Goal: Transaction & Acquisition: Purchase product/service

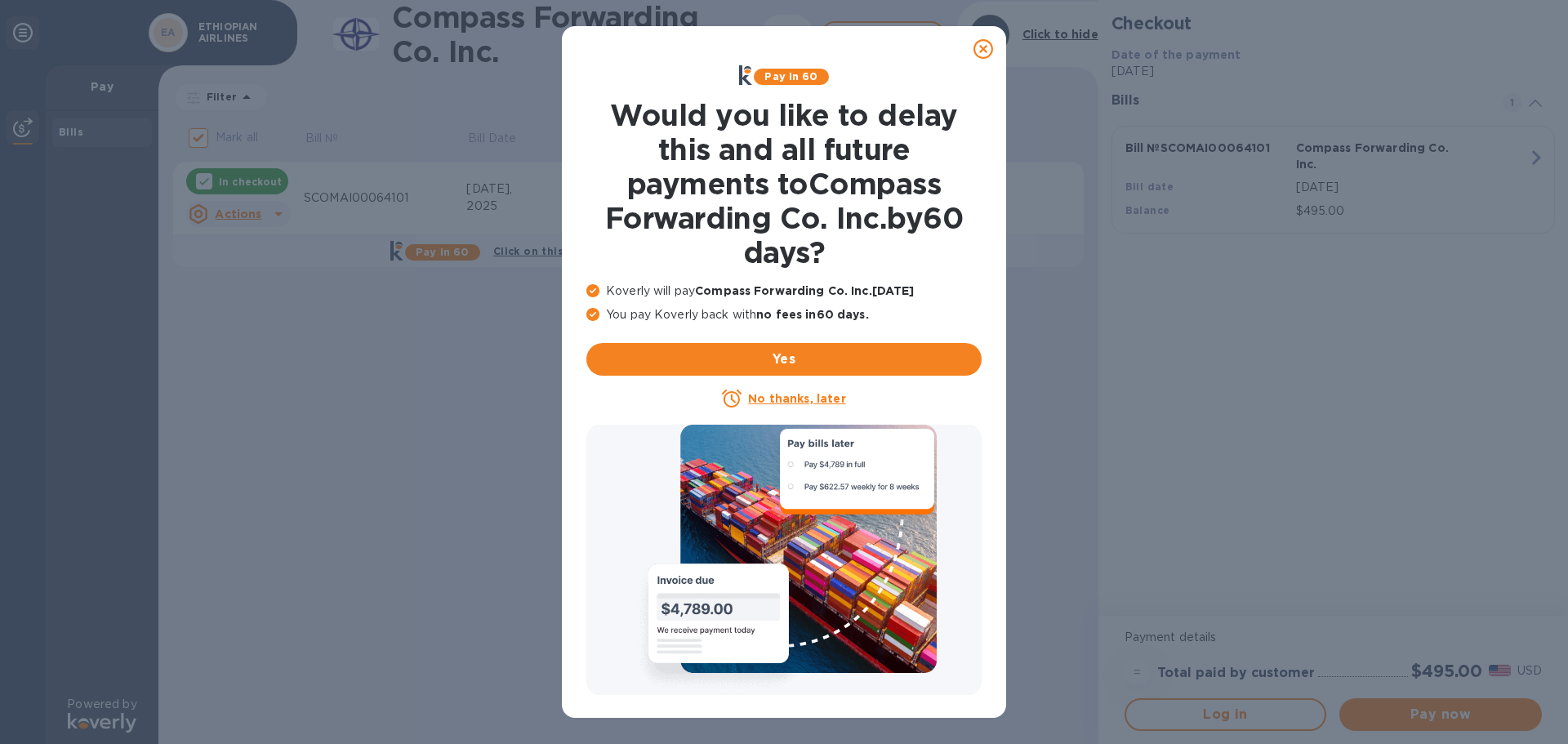
click at [989, 48] on icon at bounding box center [983, 49] width 19 height 19
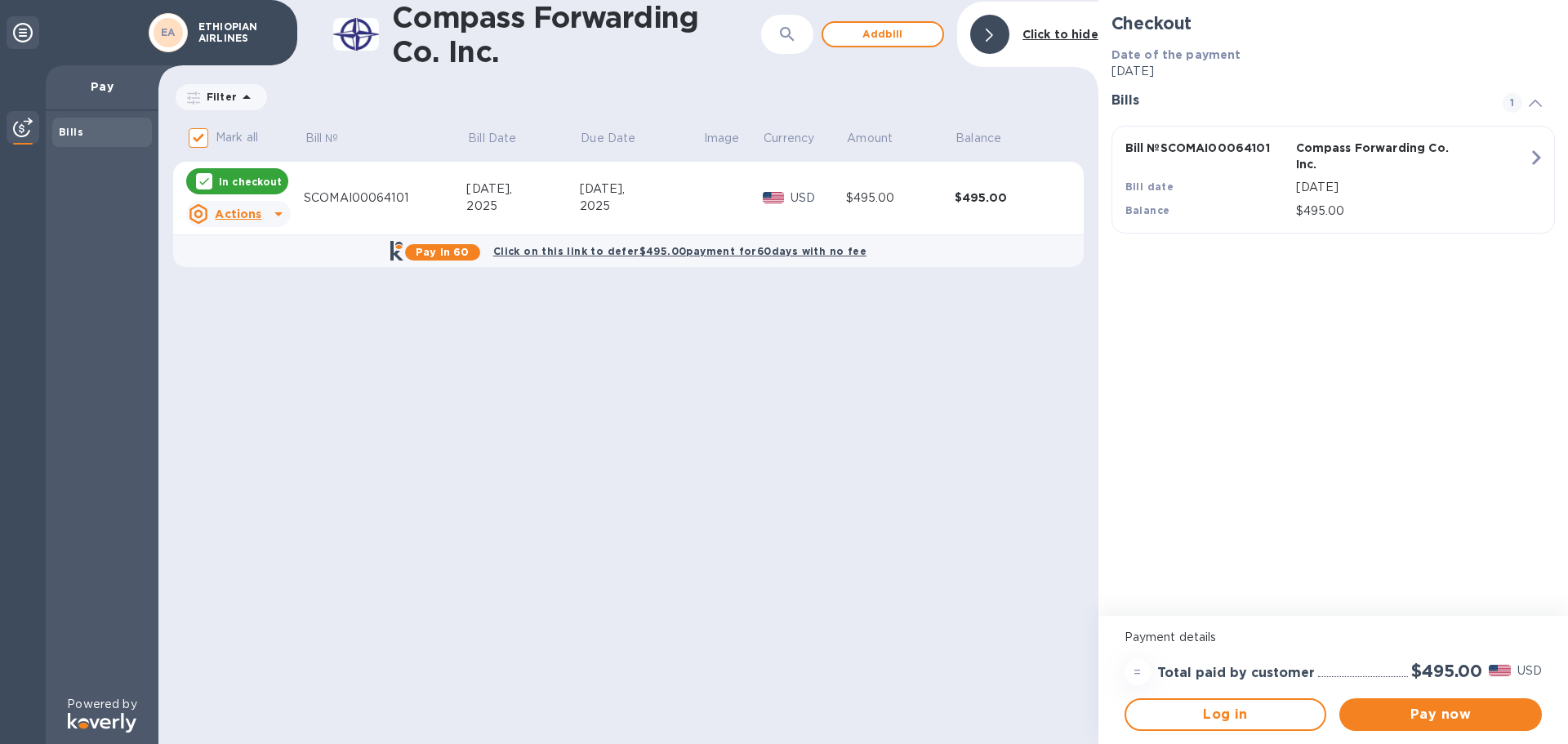
click at [270, 213] on icon at bounding box center [279, 214] width 19 height 19
click at [251, 282] on b "Open bill" at bounding box center [259, 280] width 54 height 13
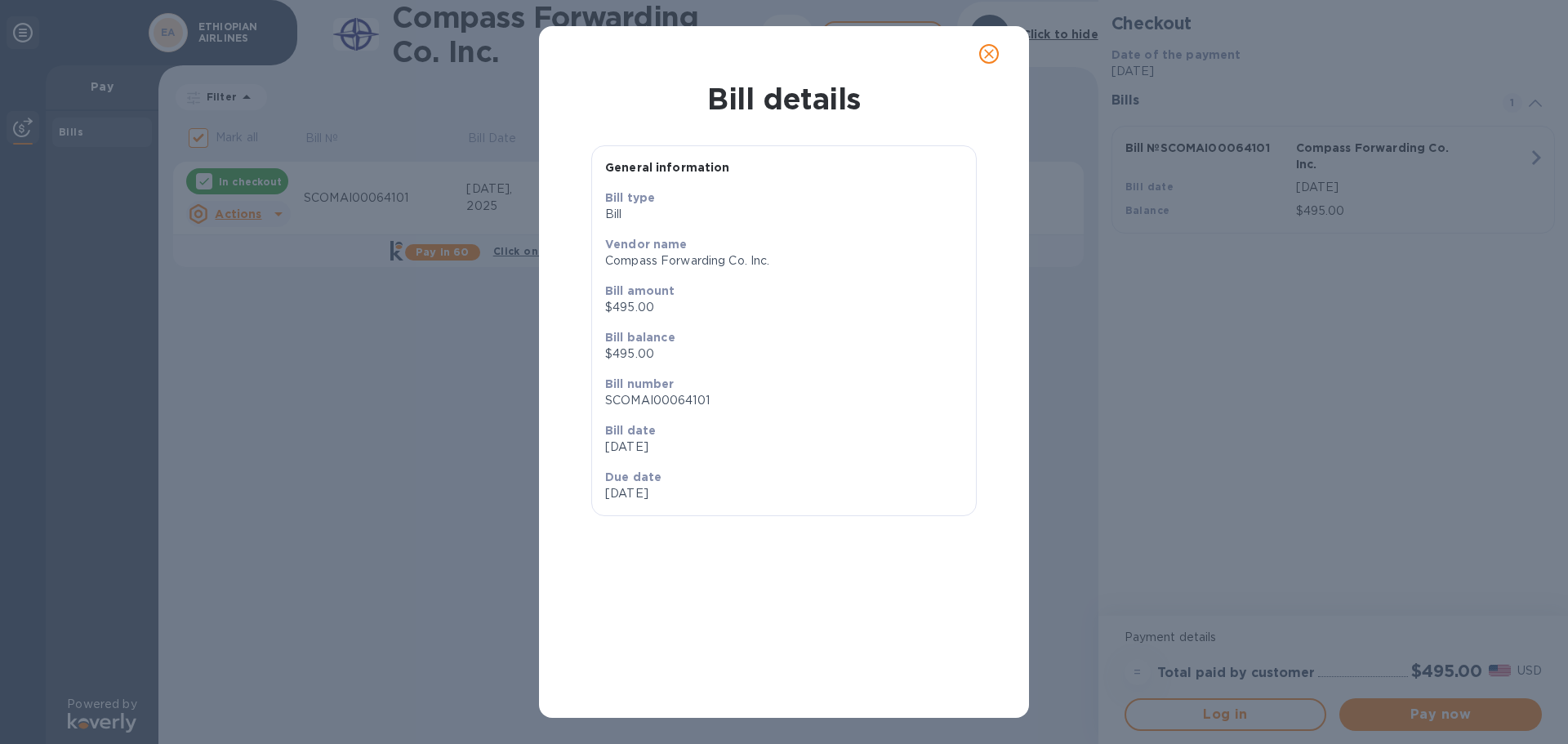
click at [996, 55] on icon "close" at bounding box center [989, 53] width 17 height 17
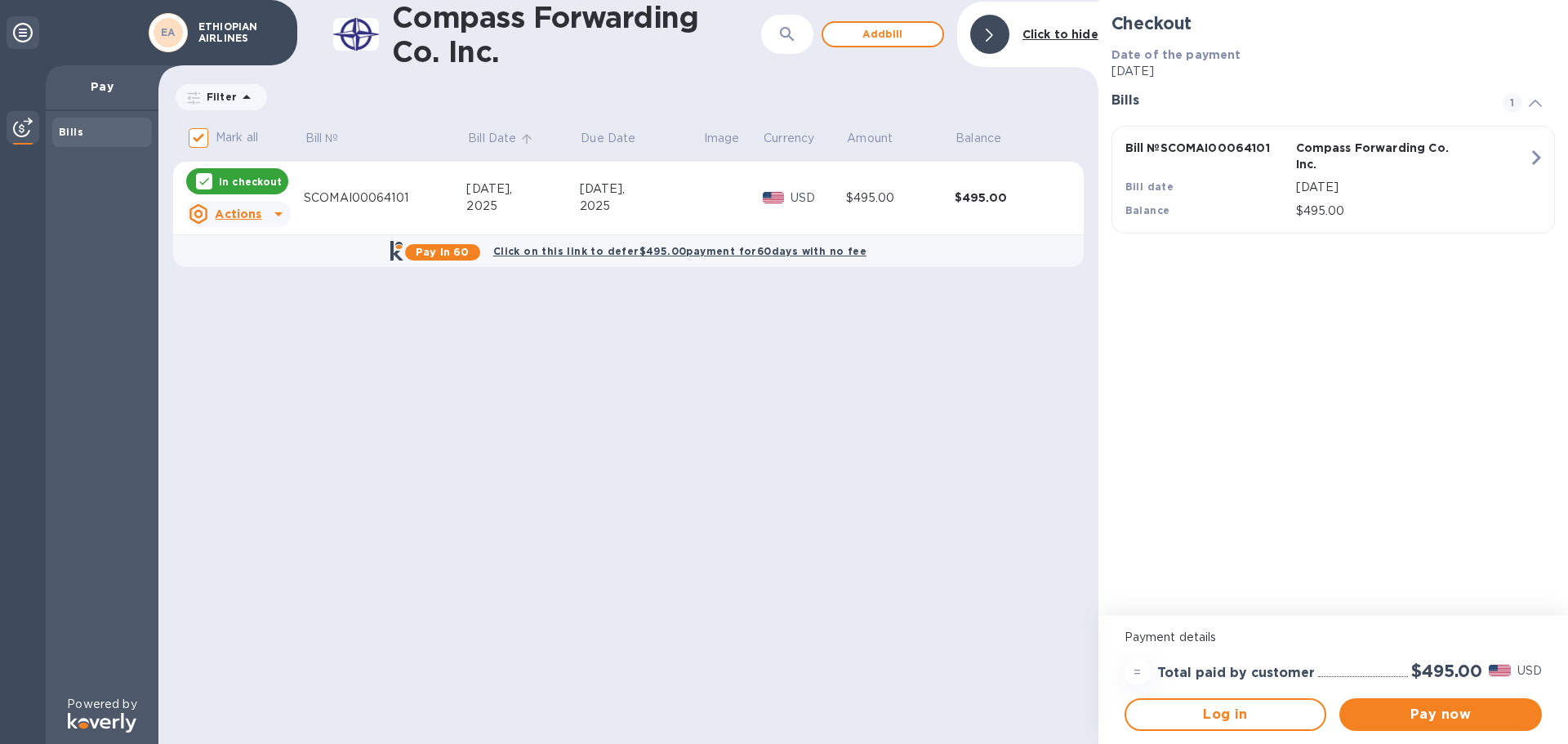
click at [503, 133] on p "Bill Date" at bounding box center [492, 138] width 48 height 18
click at [324, 136] on p "Bill №" at bounding box center [323, 138] width 33 height 18
click at [224, 101] on p "Filter" at bounding box center [218, 97] width 37 height 14
click at [438, 322] on div "Compass Forwarding Co. Inc. ​ Add [PERSON_NAME] to hide Filter Amount Mark all …" at bounding box center [628, 372] width 940 height 744
click at [75, 131] on b "Bills" at bounding box center [71, 132] width 25 height 12
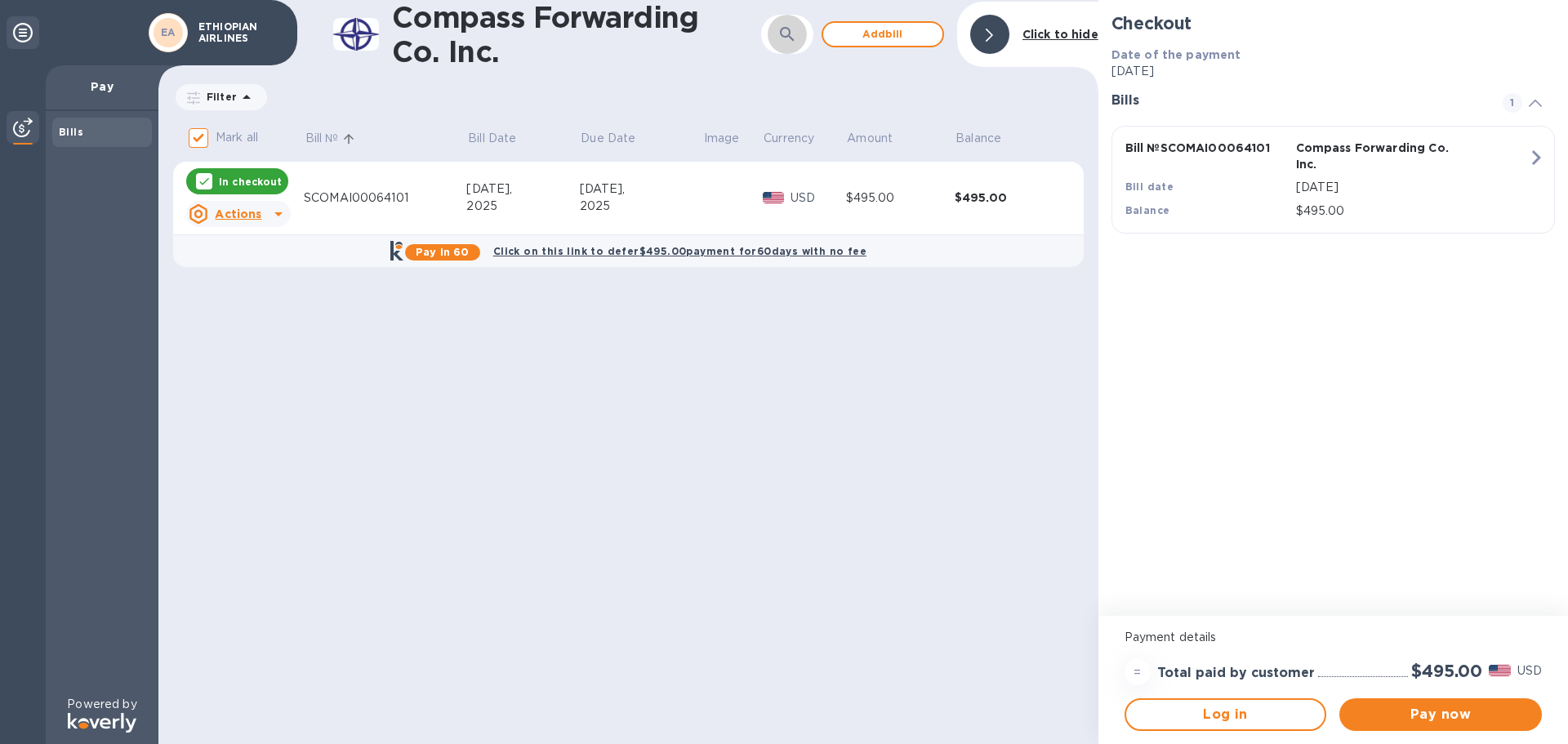
click at [790, 30] on icon "button" at bounding box center [787, 34] width 14 height 14
click at [1068, 38] on b "Click to hide" at bounding box center [1061, 34] width 76 height 13
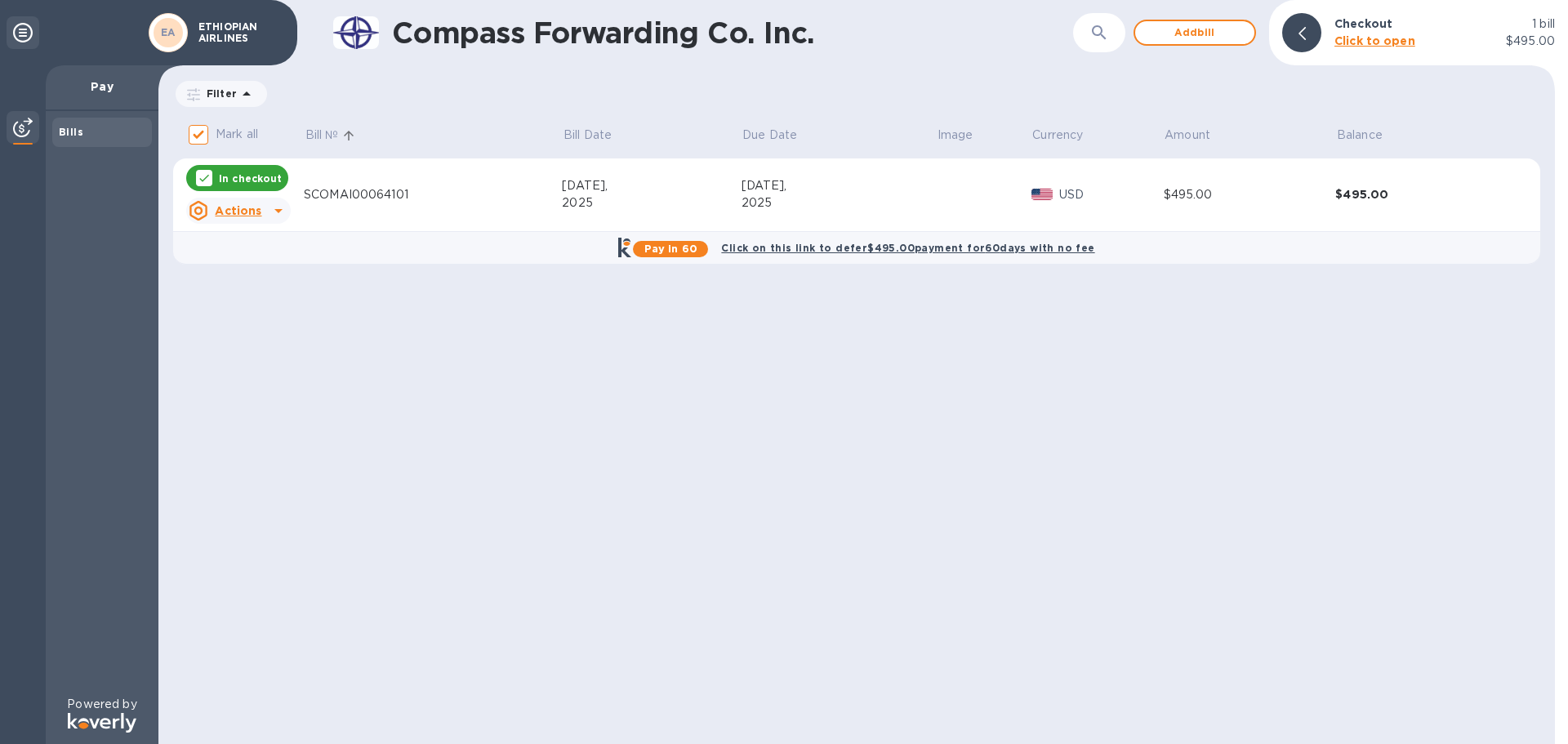
click at [1359, 42] on b "Click to open" at bounding box center [1375, 40] width 81 height 13
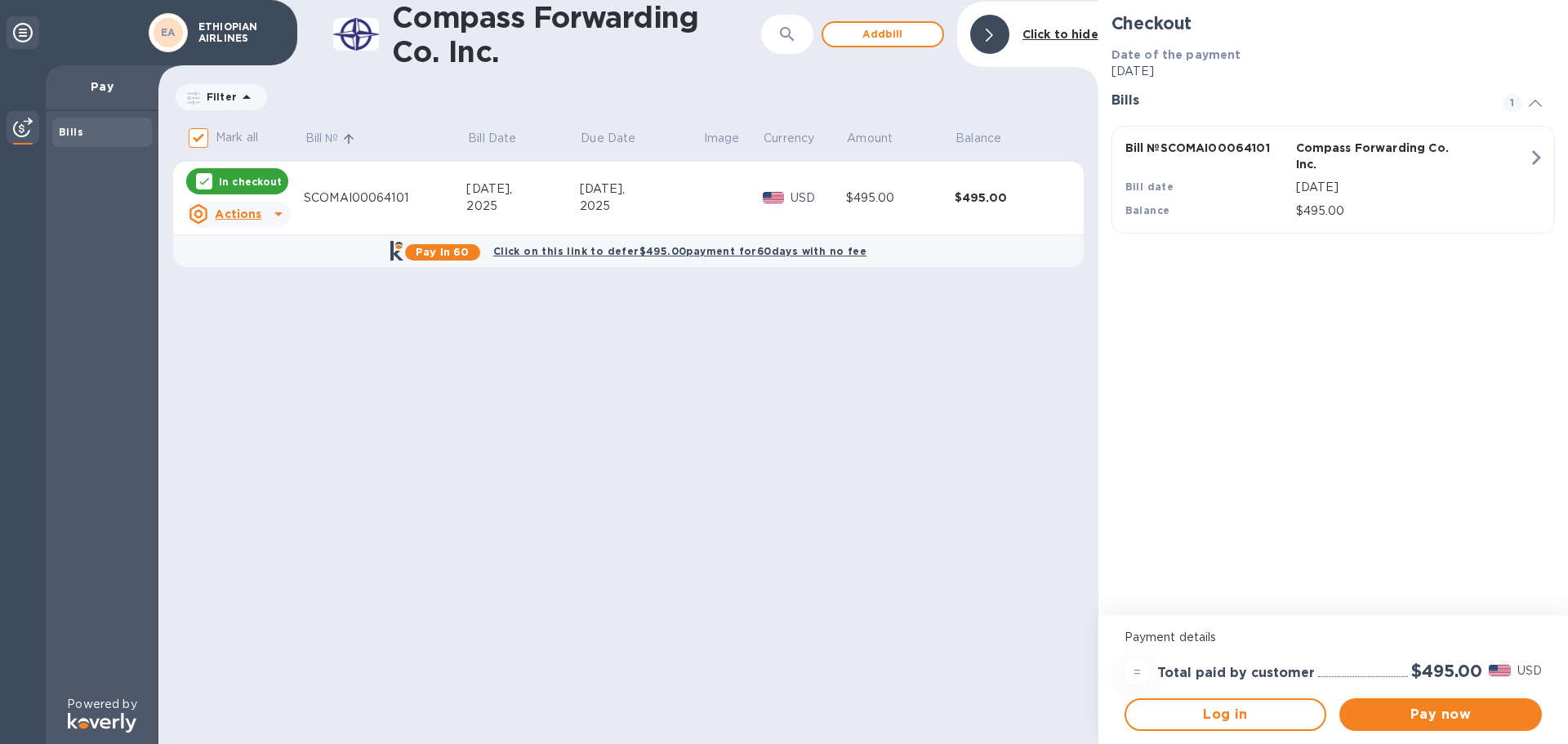
click at [26, 33] on icon at bounding box center [23, 32] width 19 height 19
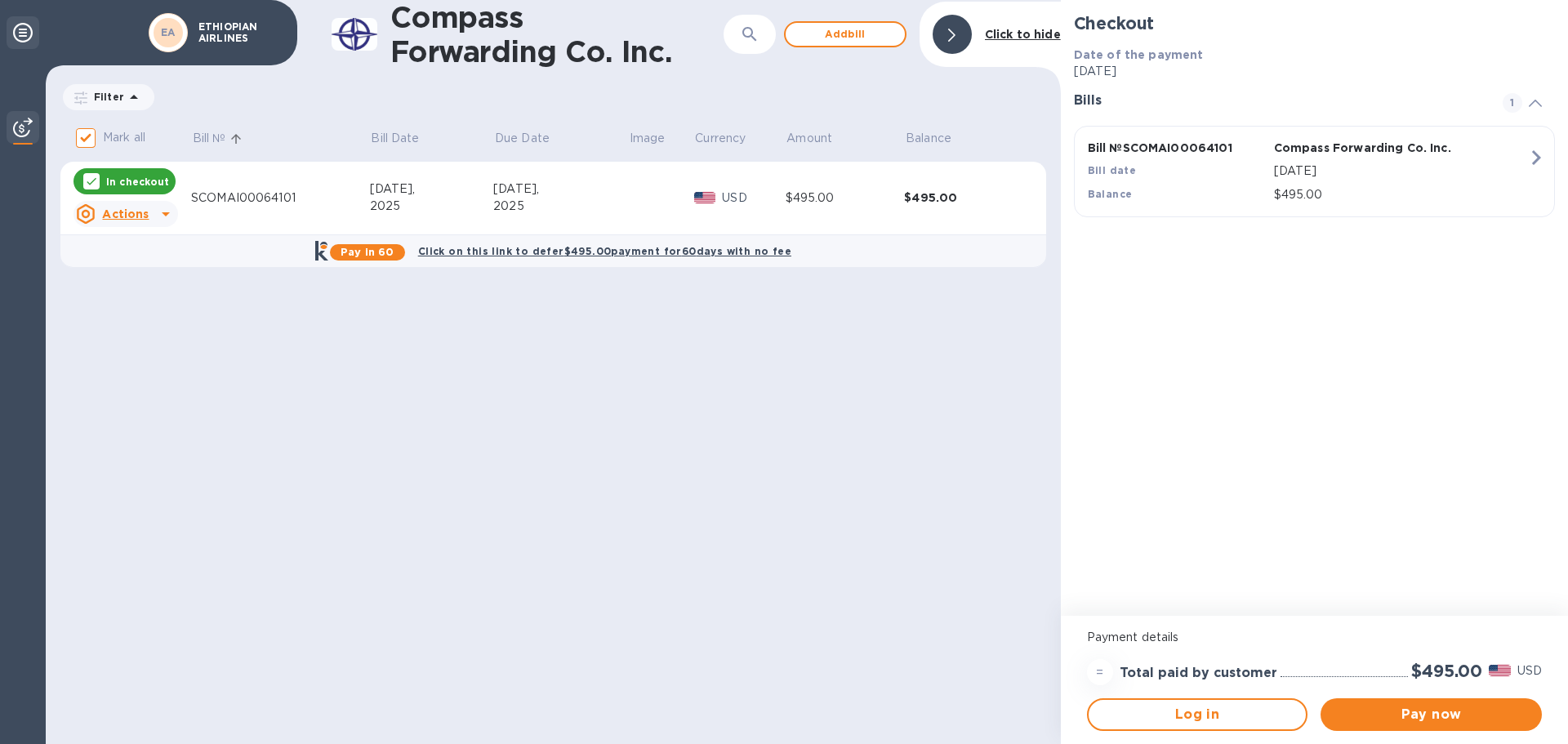
click at [26, 33] on icon at bounding box center [23, 32] width 19 height 19
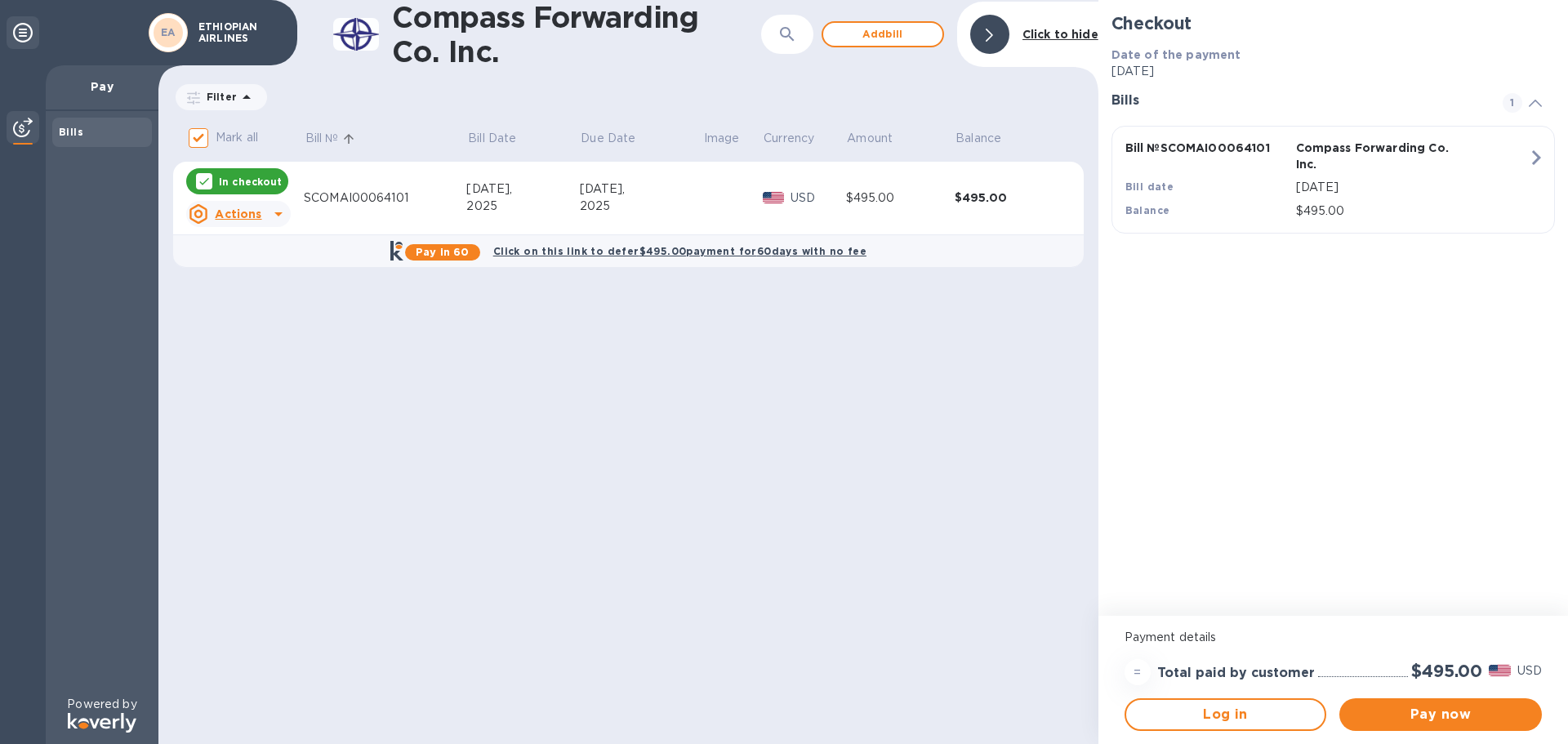
click at [23, 132] on img at bounding box center [23, 127] width 19 height 19
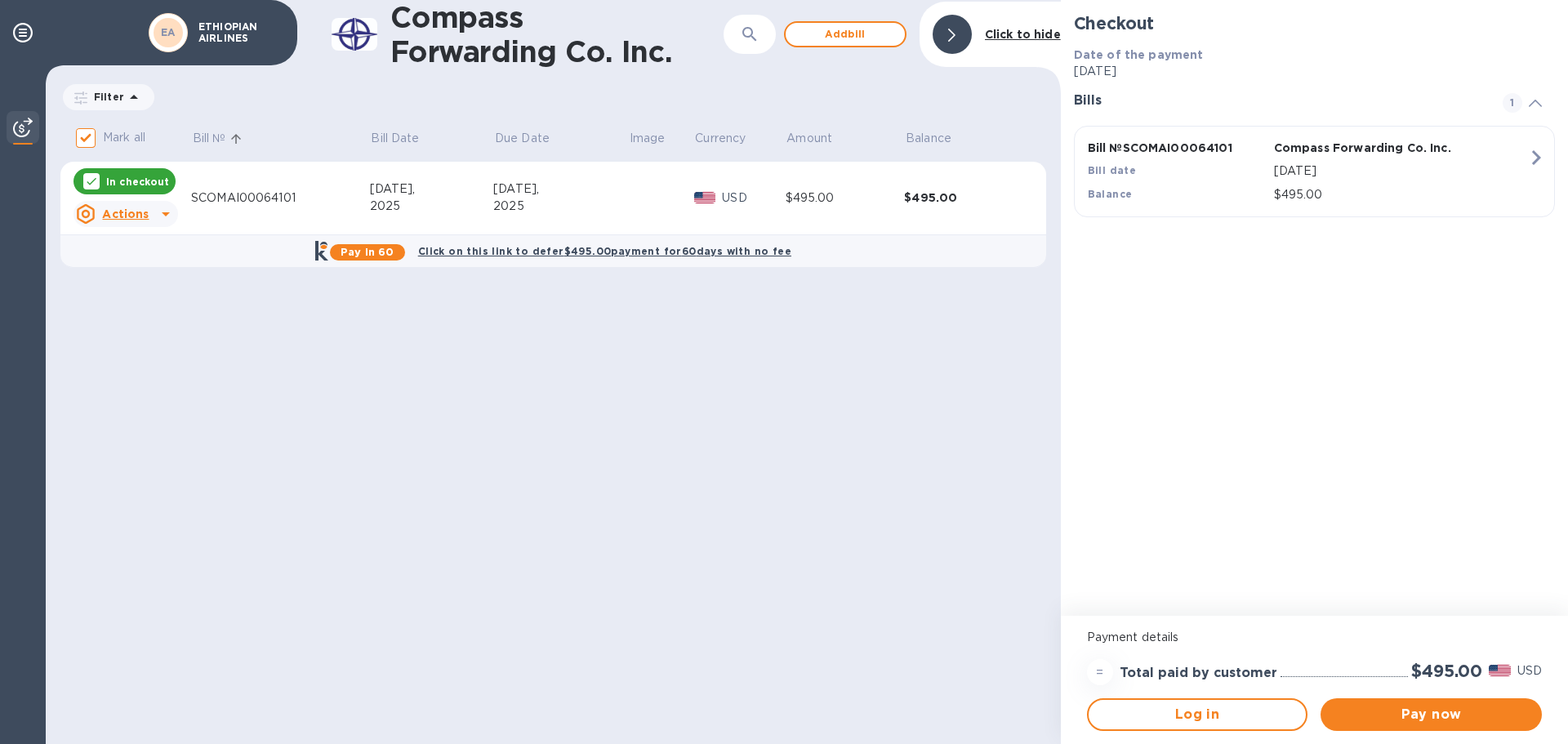
click at [23, 132] on img at bounding box center [23, 127] width 19 height 19
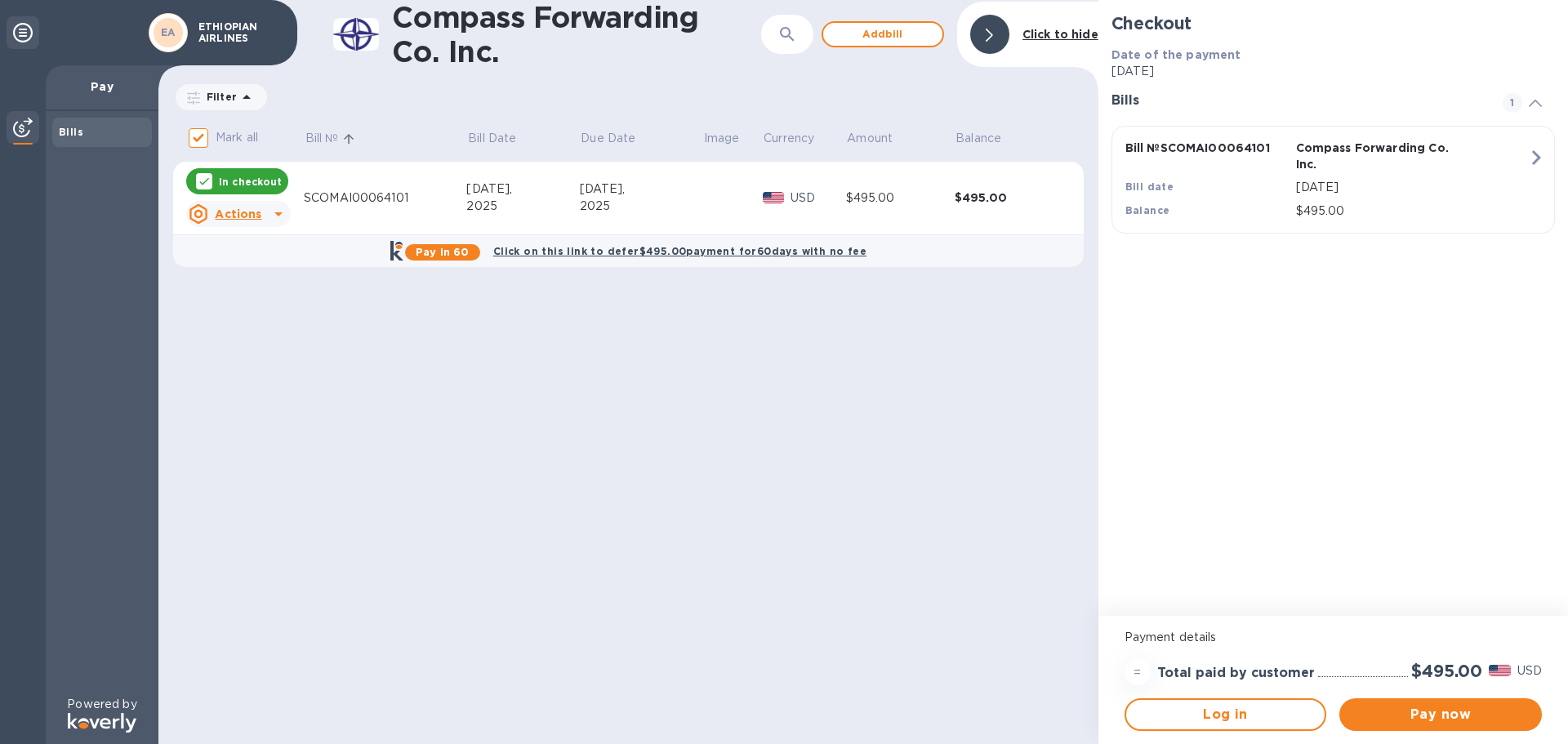
click at [104, 724] on img at bounding box center [102, 723] width 68 height 19
click at [110, 701] on p "Powered by" at bounding box center [101, 705] width 69 height 18
click at [867, 39] on span "Add bill" at bounding box center [883, 34] width 93 height 19
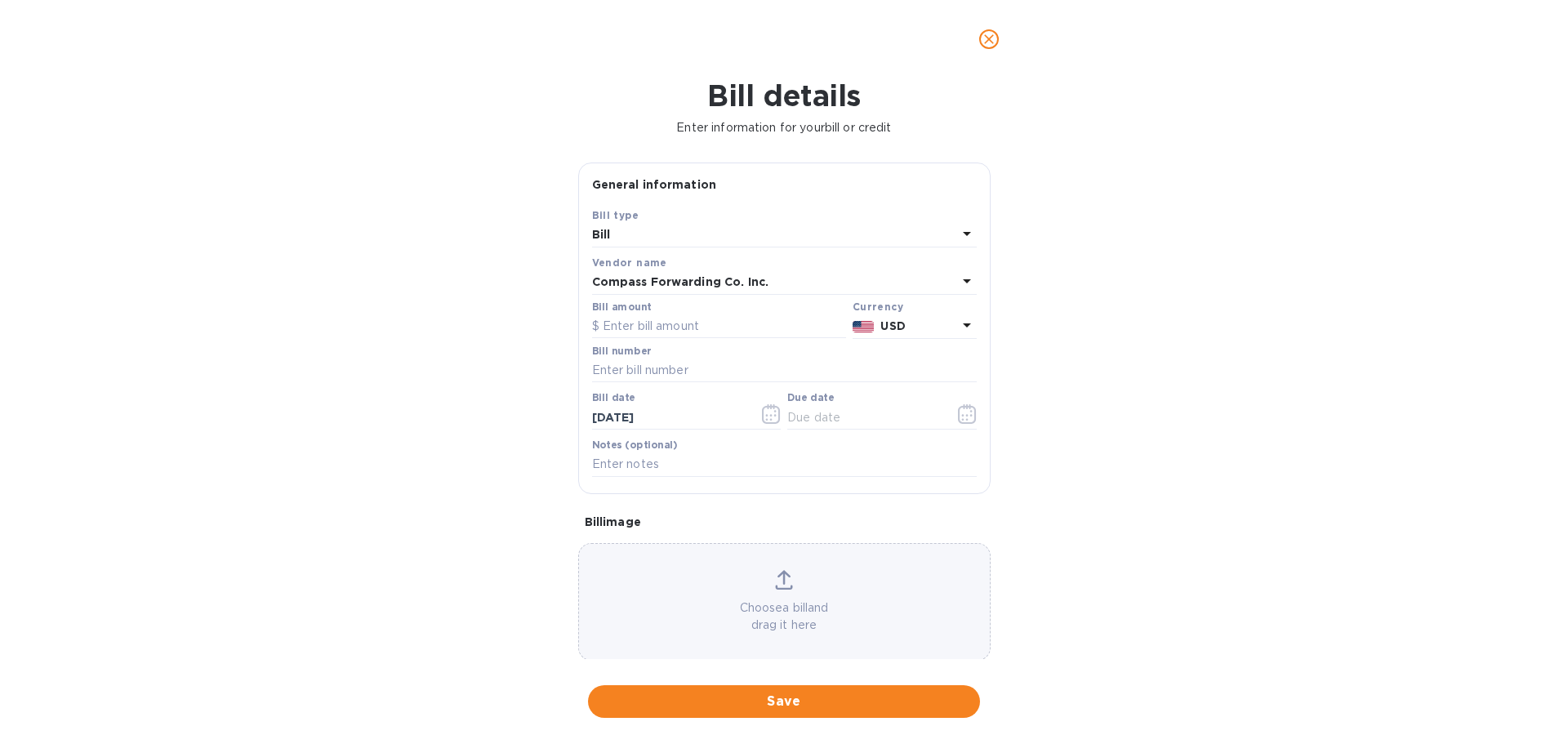
click at [994, 41] on icon "close" at bounding box center [989, 39] width 17 height 17
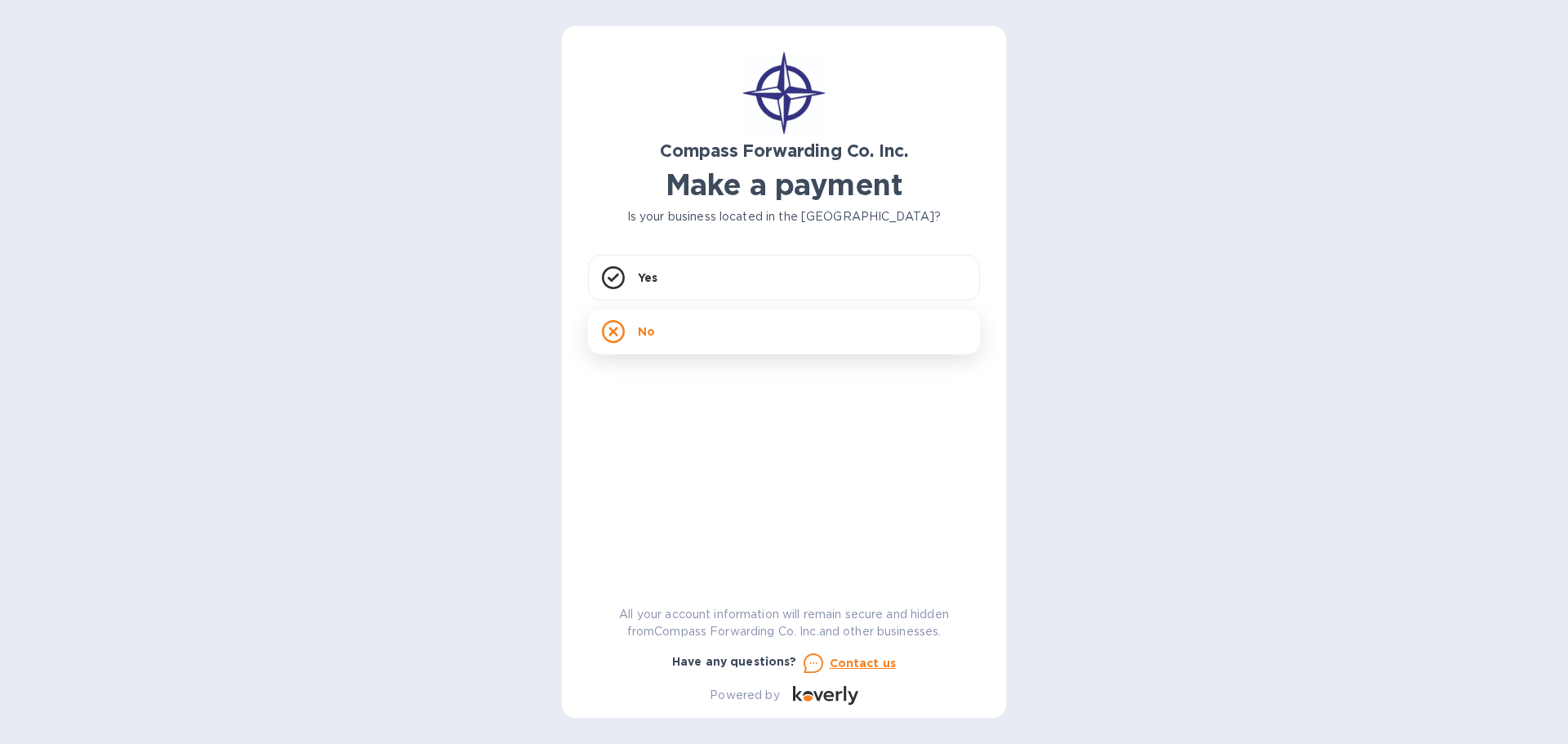
click at [652, 337] on p "No" at bounding box center [647, 331] width 18 height 17
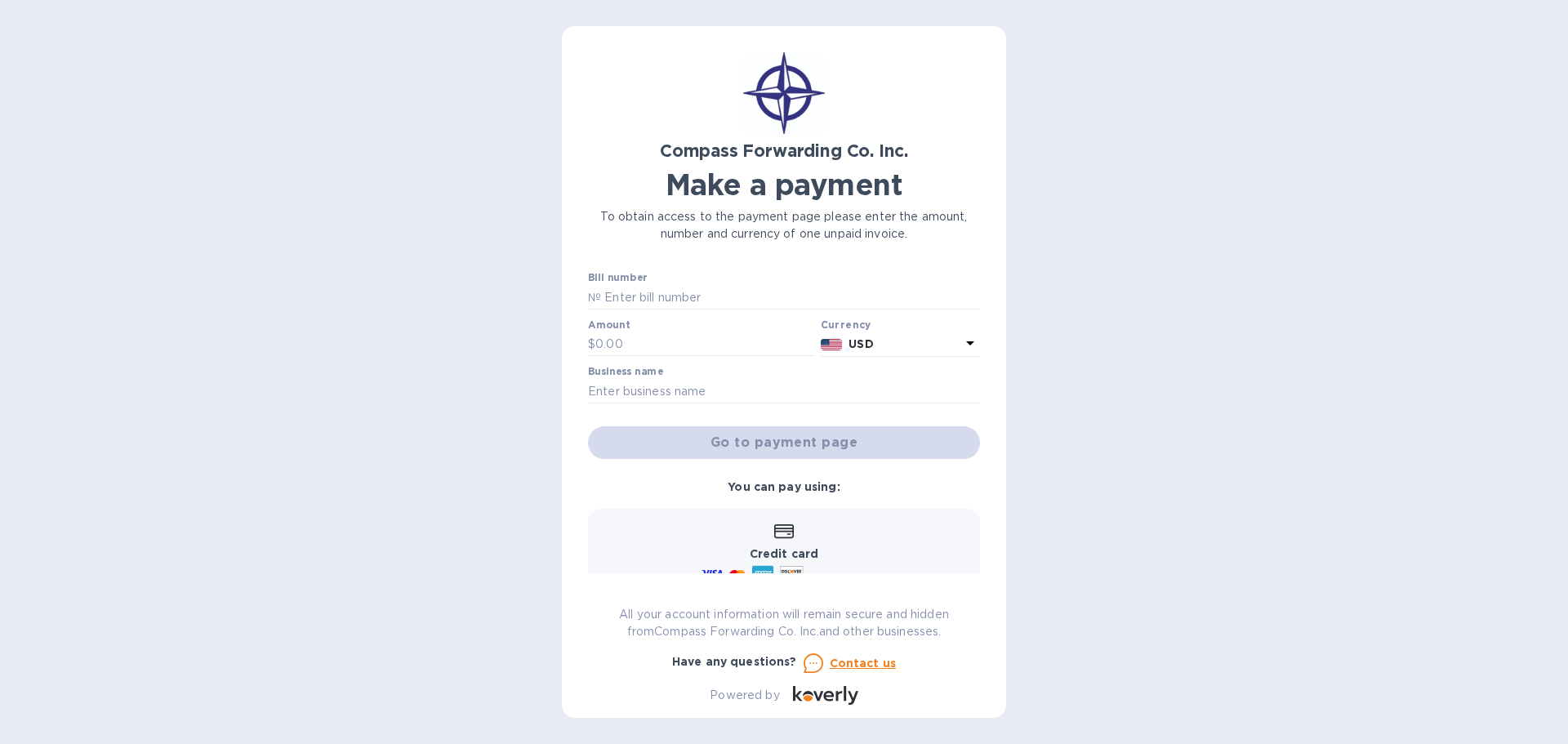
click at [882, 345] on p "USD" at bounding box center [905, 344] width 112 height 18
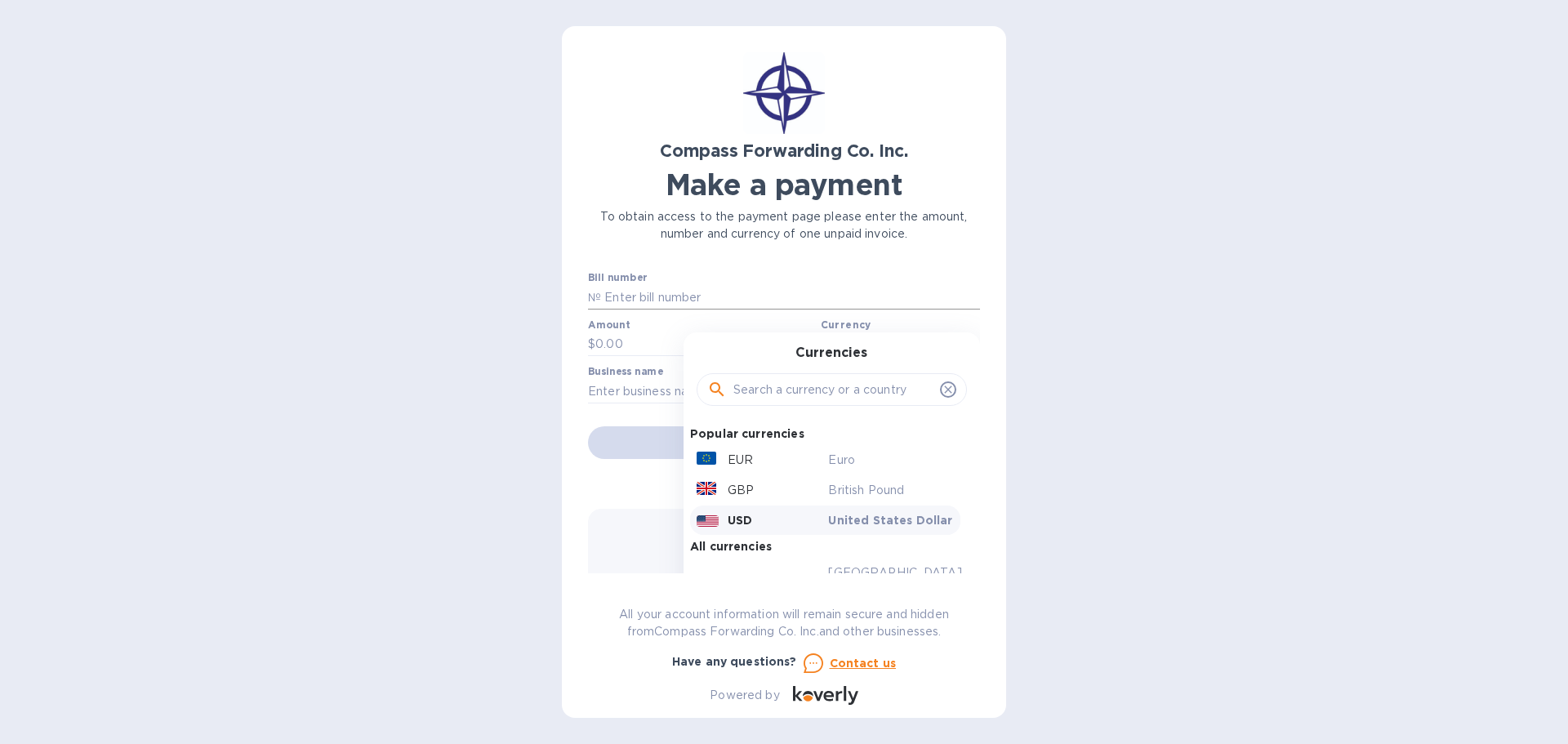
click at [692, 290] on input "text" at bounding box center [791, 297] width 379 height 25
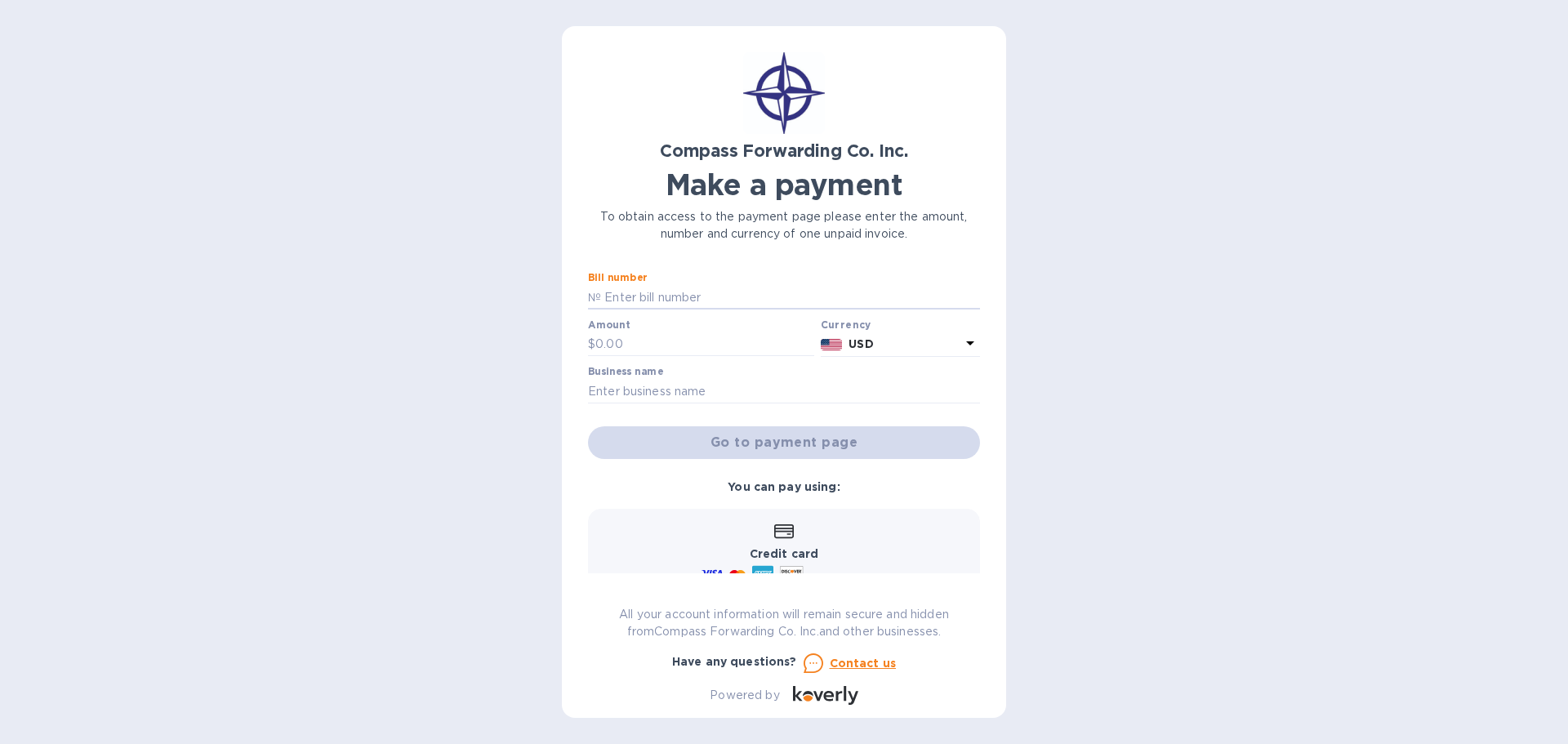
click at [734, 448] on div "Go to payment page" at bounding box center [784, 443] width 399 height 39
click at [799, 555] on b "Credit card" at bounding box center [784, 553] width 68 height 13
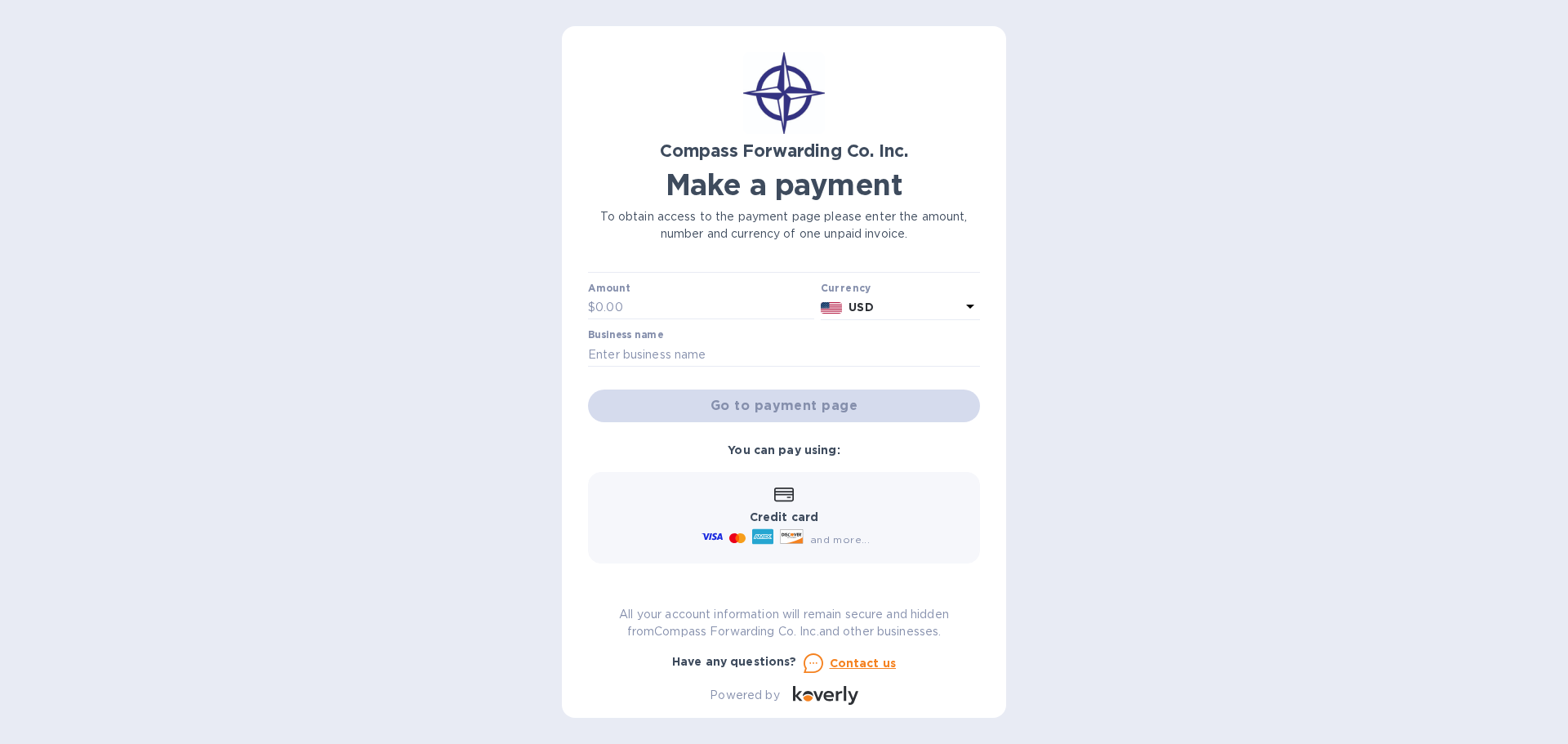
click at [827, 541] on span "and more..." at bounding box center [840, 540] width 60 height 12
click at [868, 303] on b "USD" at bounding box center [861, 307] width 25 height 13
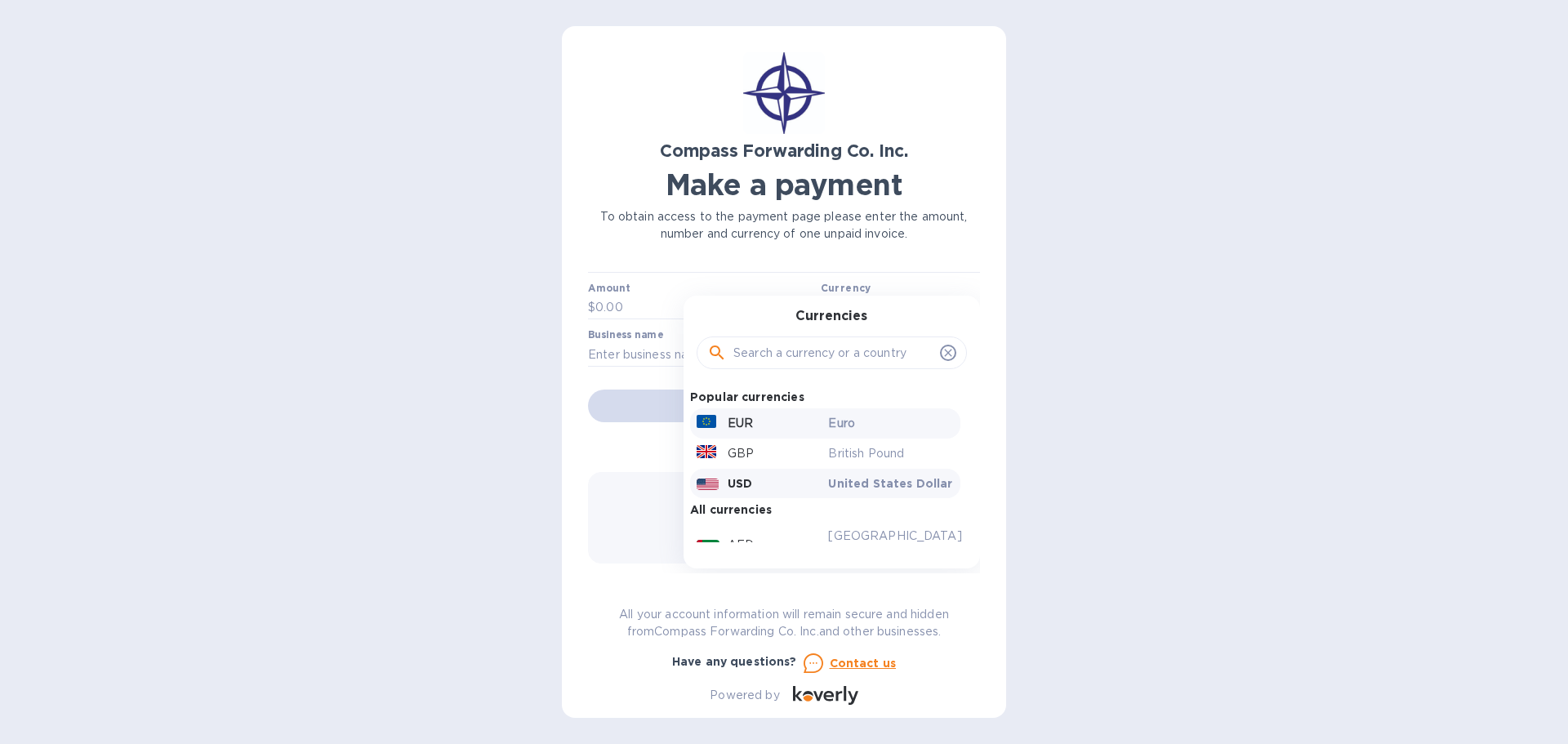
click at [735, 421] on p "EUR" at bounding box center [740, 423] width 25 height 18
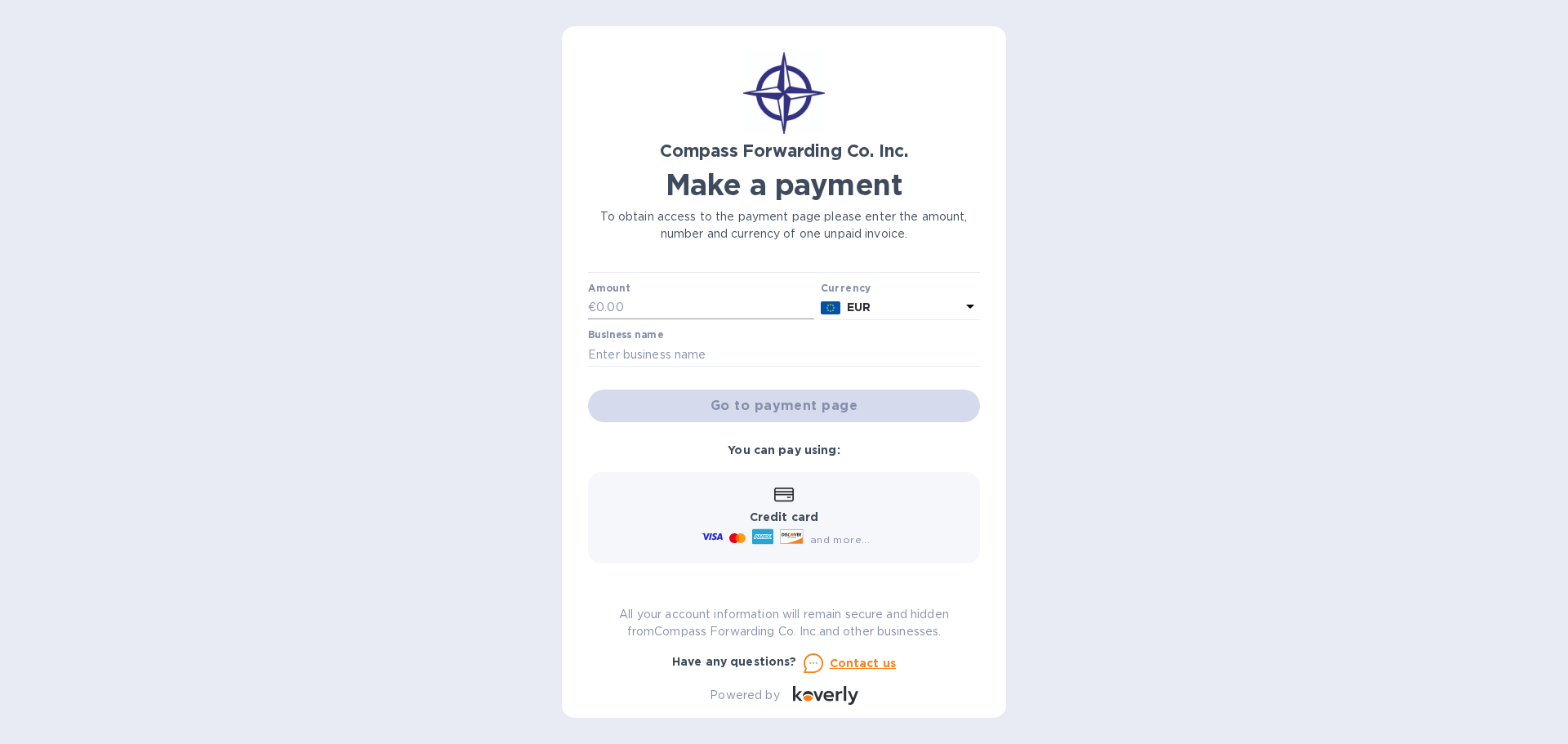
click at [623, 308] on input "text" at bounding box center [705, 308] width 218 height 25
click at [863, 312] on b "EUR" at bounding box center [858, 307] width 24 height 13
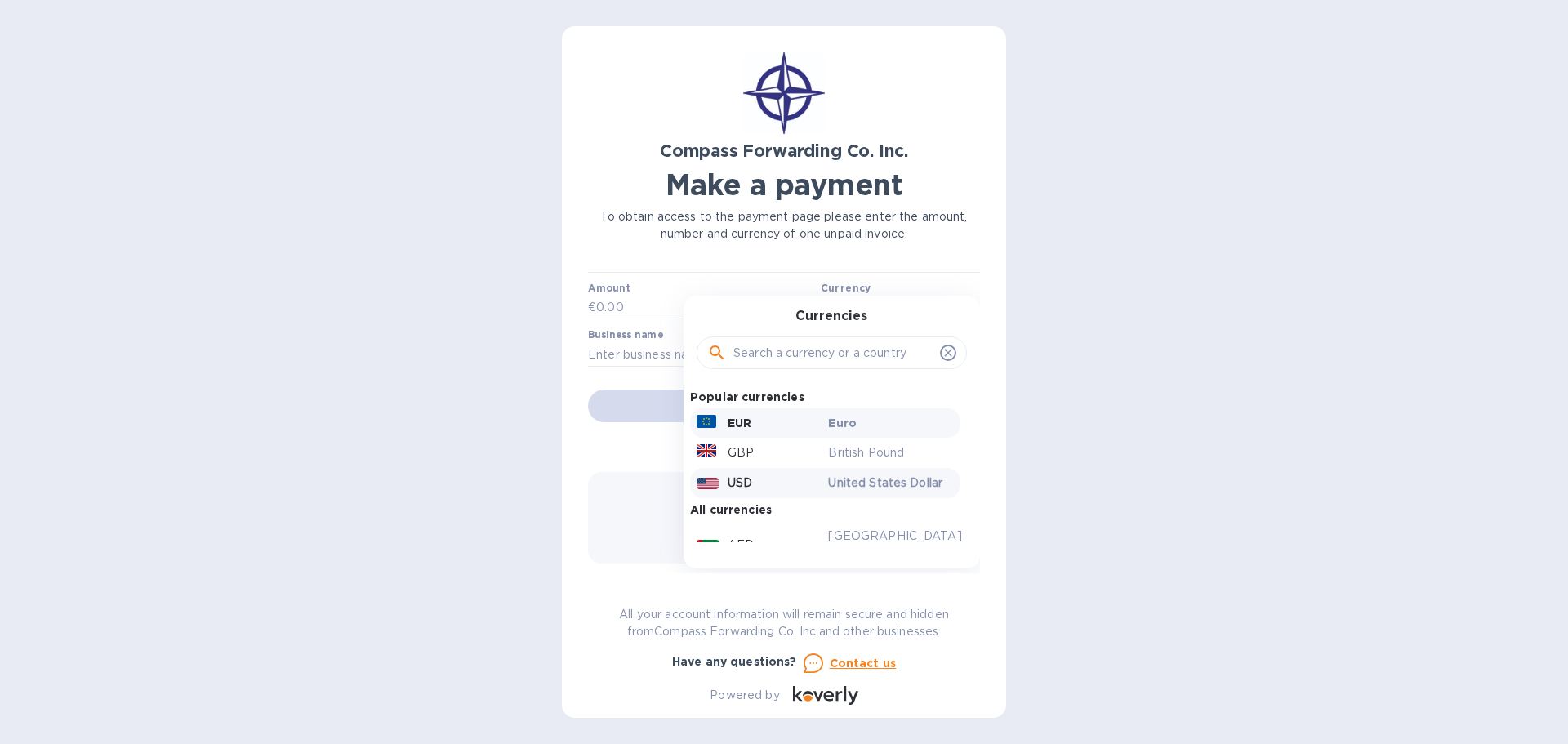
click at [741, 483] on p "USD" at bounding box center [740, 483] width 25 height 18
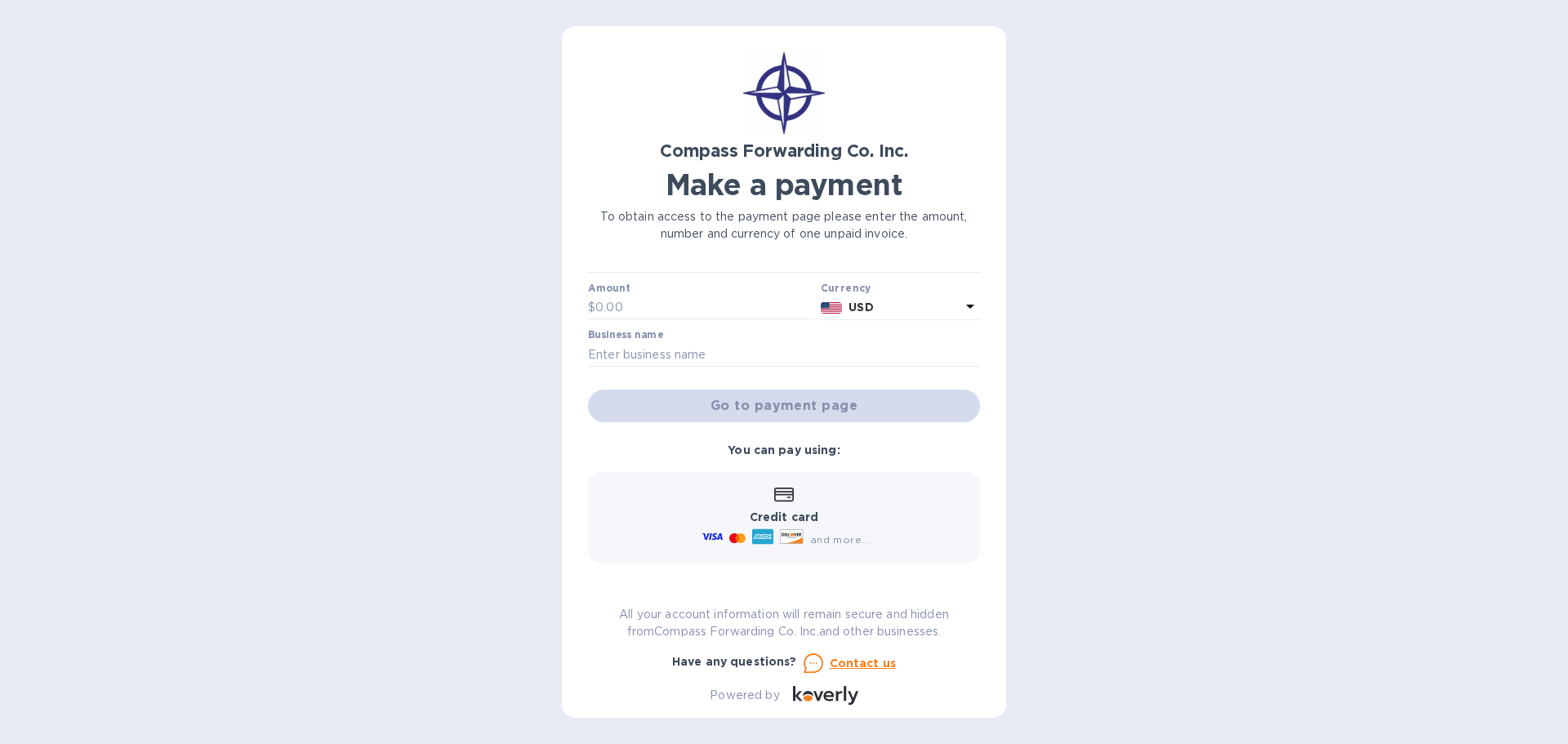
click at [857, 301] on b "USD" at bounding box center [861, 307] width 25 height 13
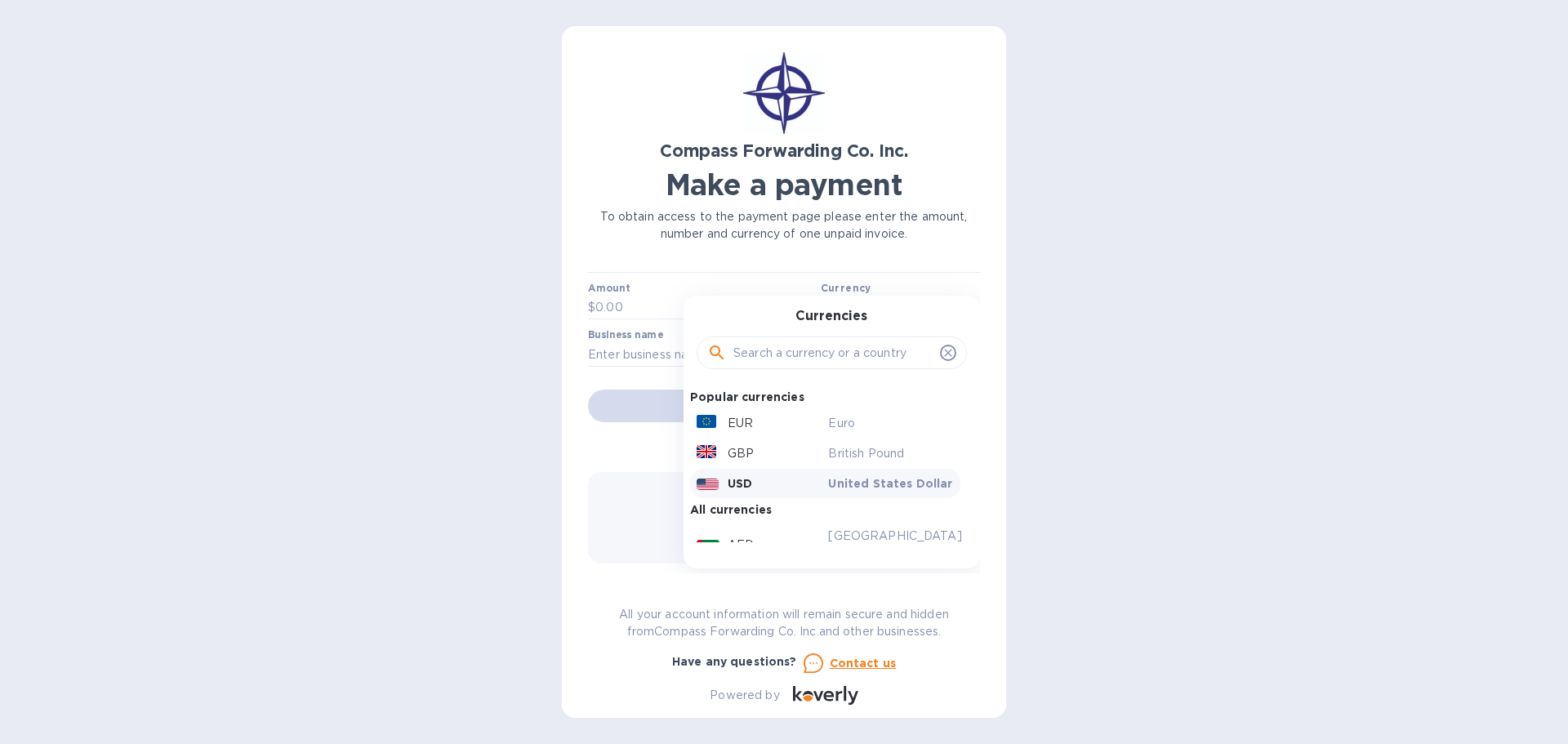
click at [727, 510] on p "All currencies" at bounding box center [730, 509] width 82 height 23
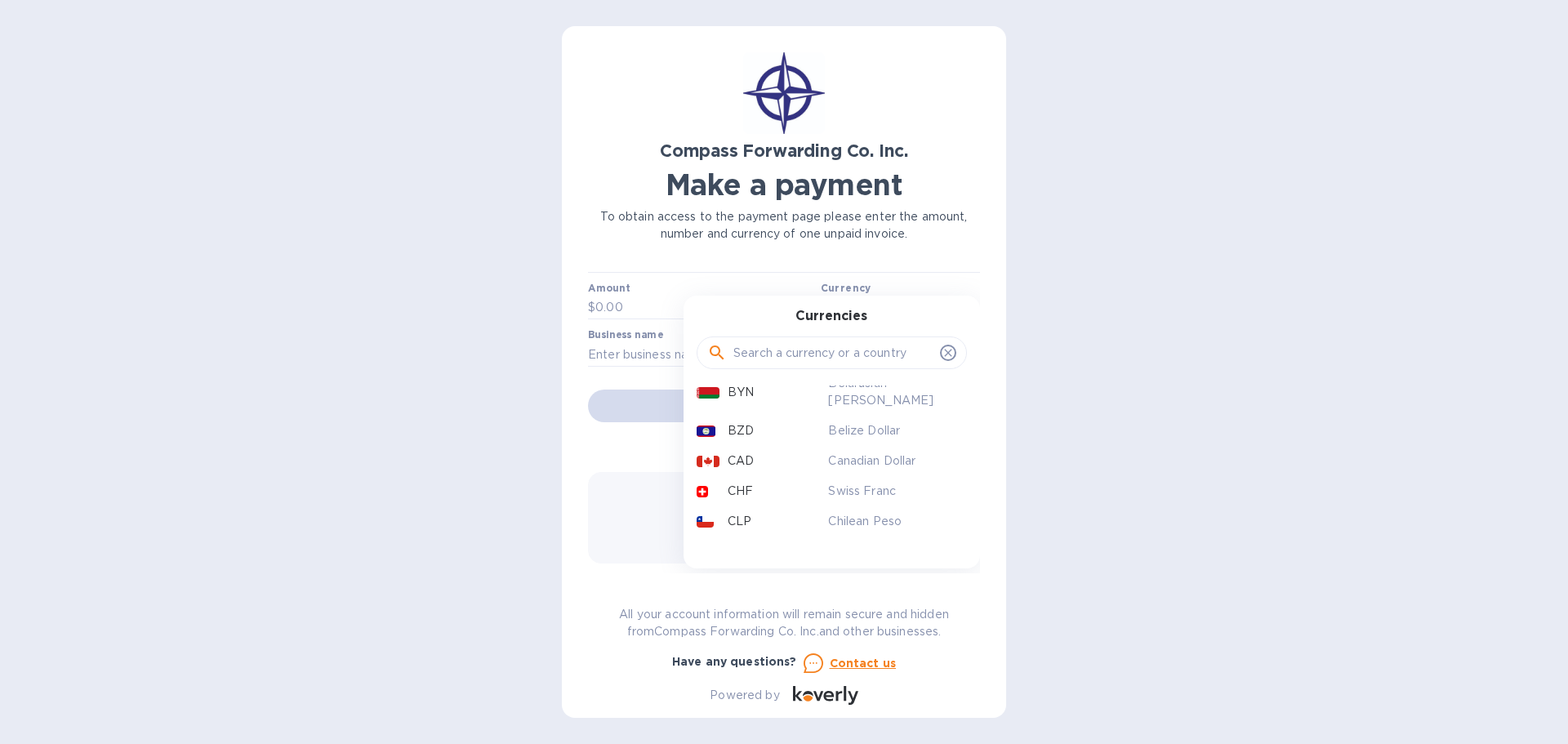
scroll to position [898, 0]
click at [761, 350] on input "text" at bounding box center [834, 353] width 200 height 25
type input "R"
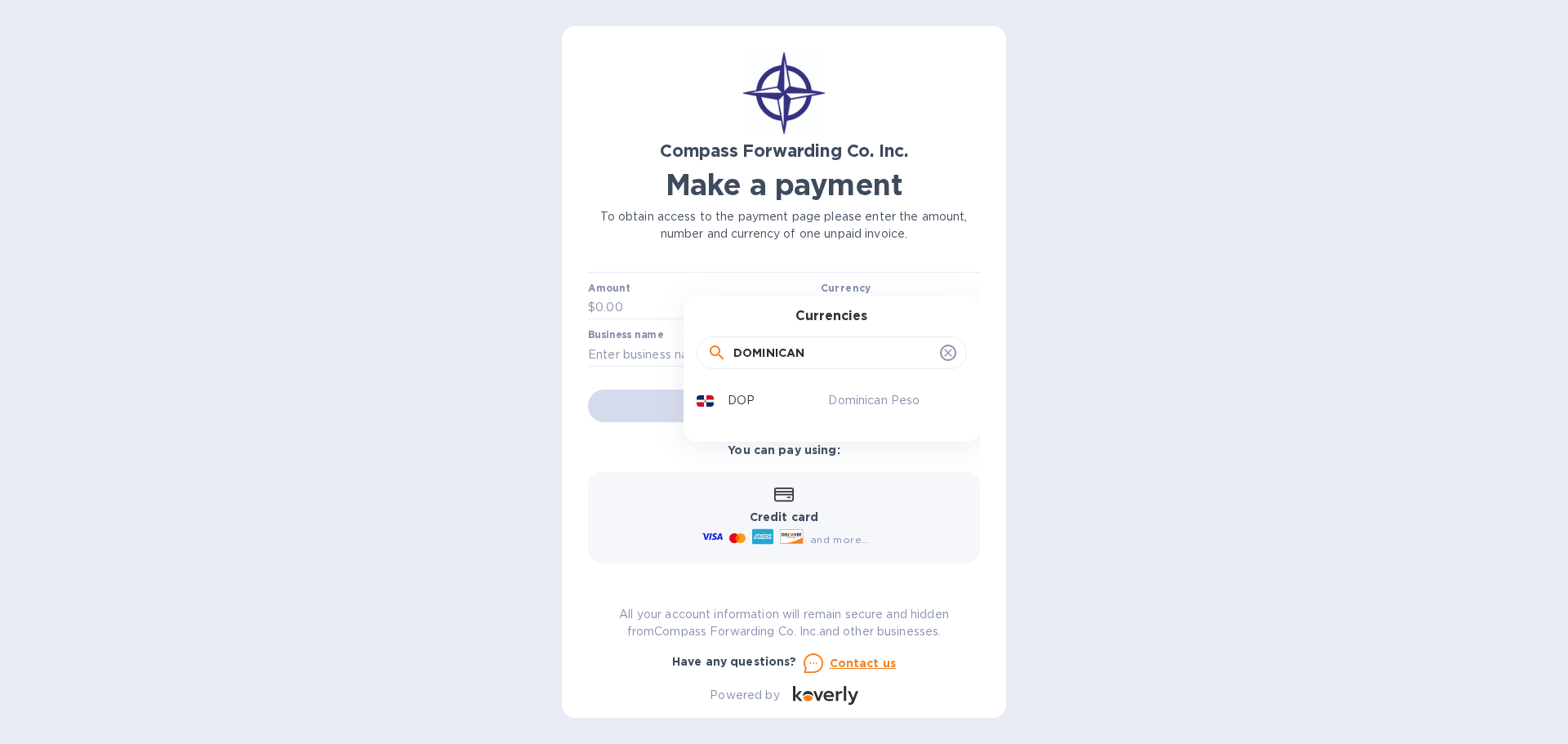
scroll to position [0, 0]
type input "DOMINICAN PESO"
click at [717, 405] on div "DOP" at bounding box center [759, 400] width 132 height 24
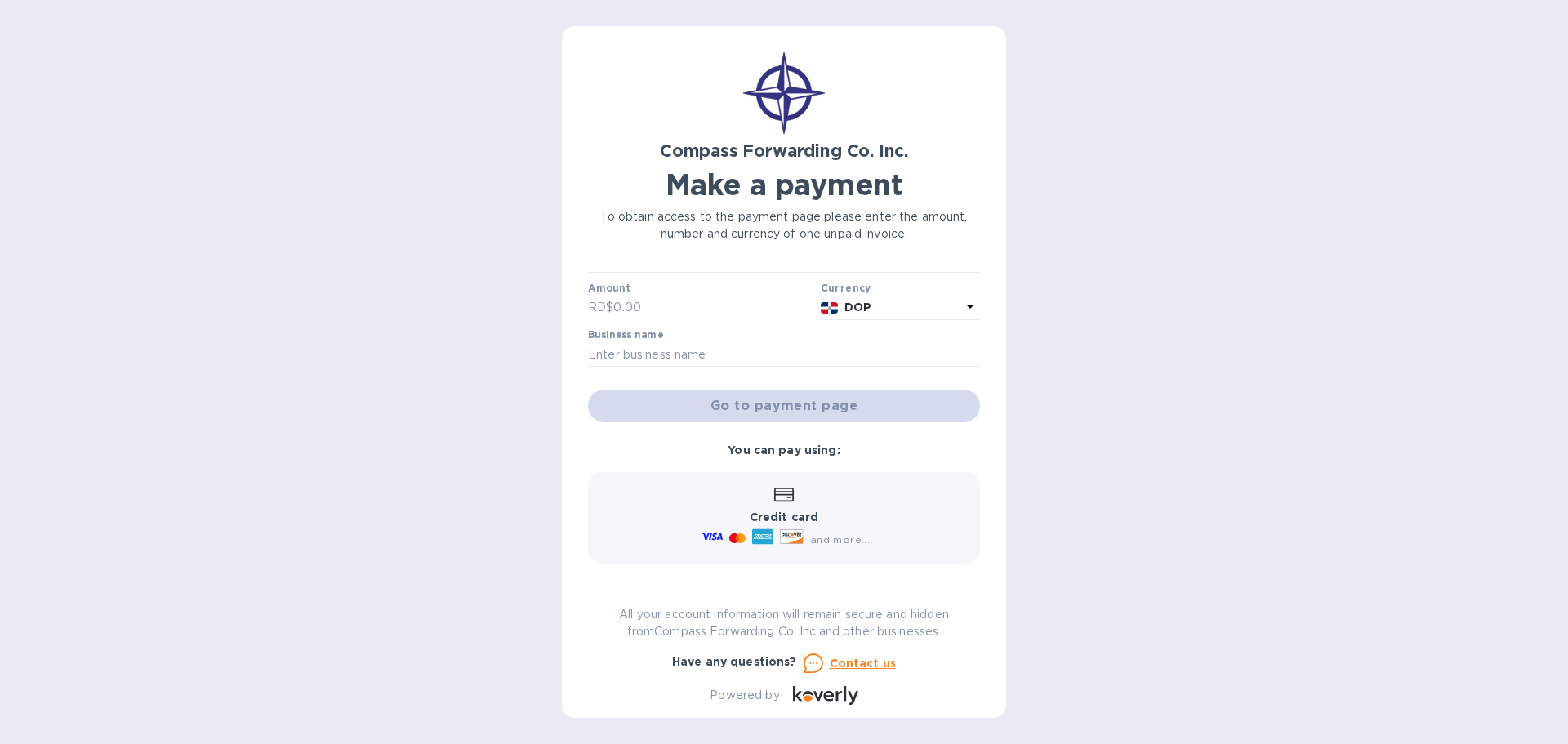
click at [653, 305] on input "text" at bounding box center [713, 308] width 200 height 25
click at [656, 353] on input "text" at bounding box center [784, 354] width 392 height 25
click at [561, 475] on div "Compass Forwarding Co. Inc. Make a payment To obtain access to the payment page…" at bounding box center [784, 372] width 1568 height 744
